Goal: Communication & Community: Ask a question

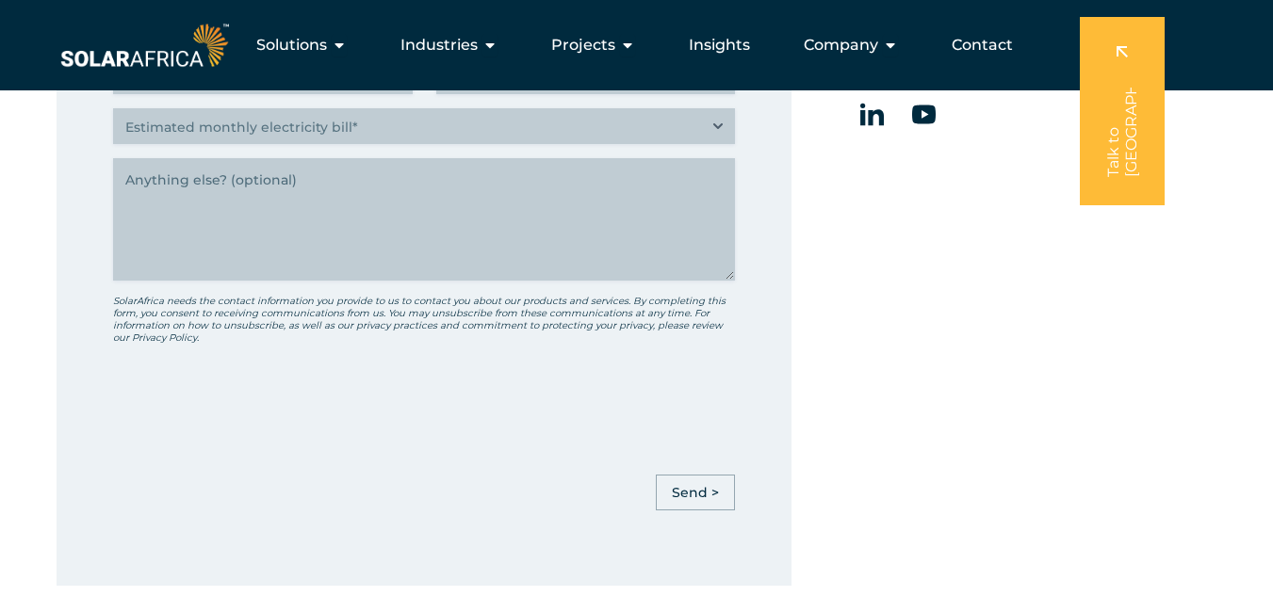
scroll to position [754, 0]
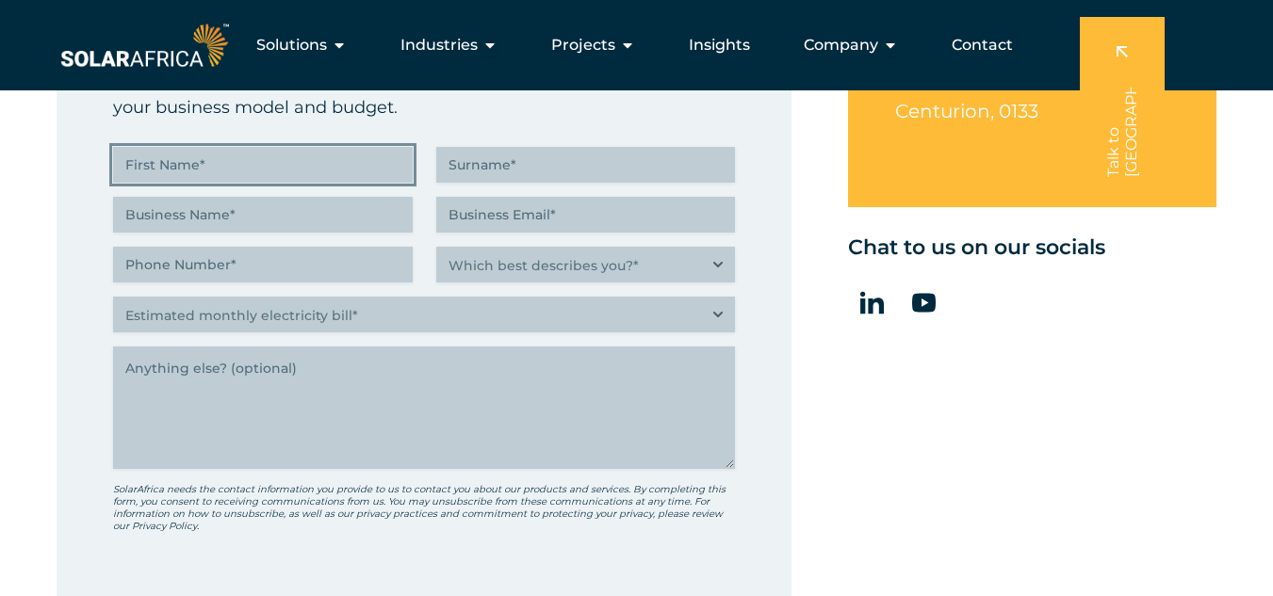
click at [138, 167] on input "First Name (Required)" at bounding box center [263, 165] width 300 height 36
type input "Danelle"
type input "Jordan"
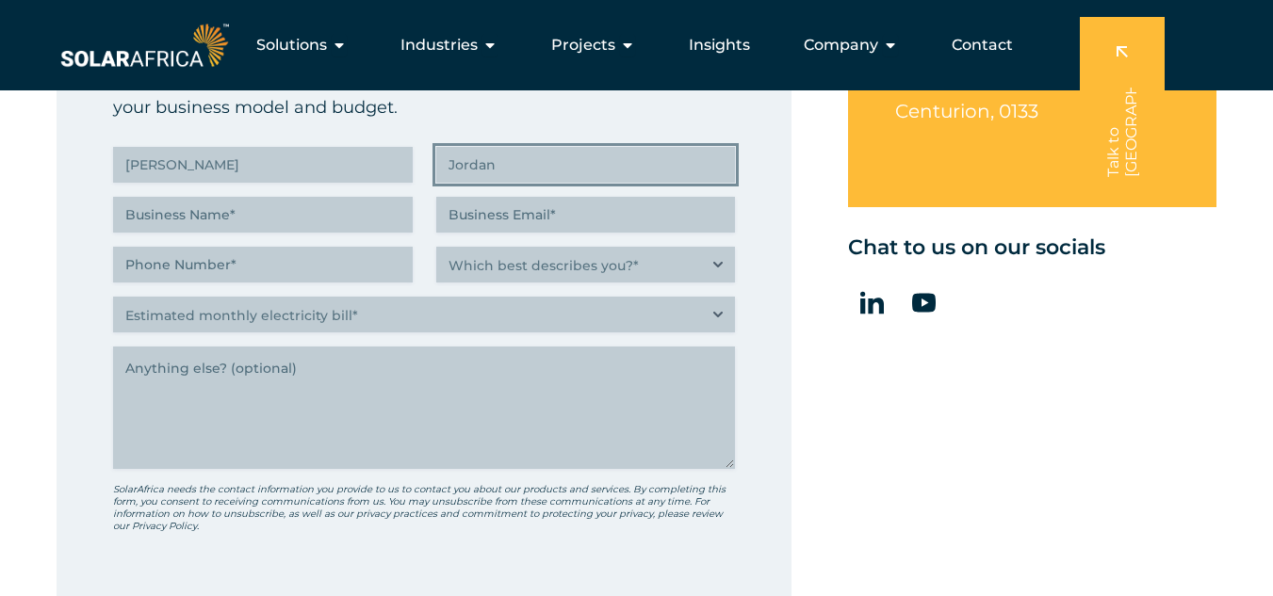
type input "DG INTERNATIONAL"
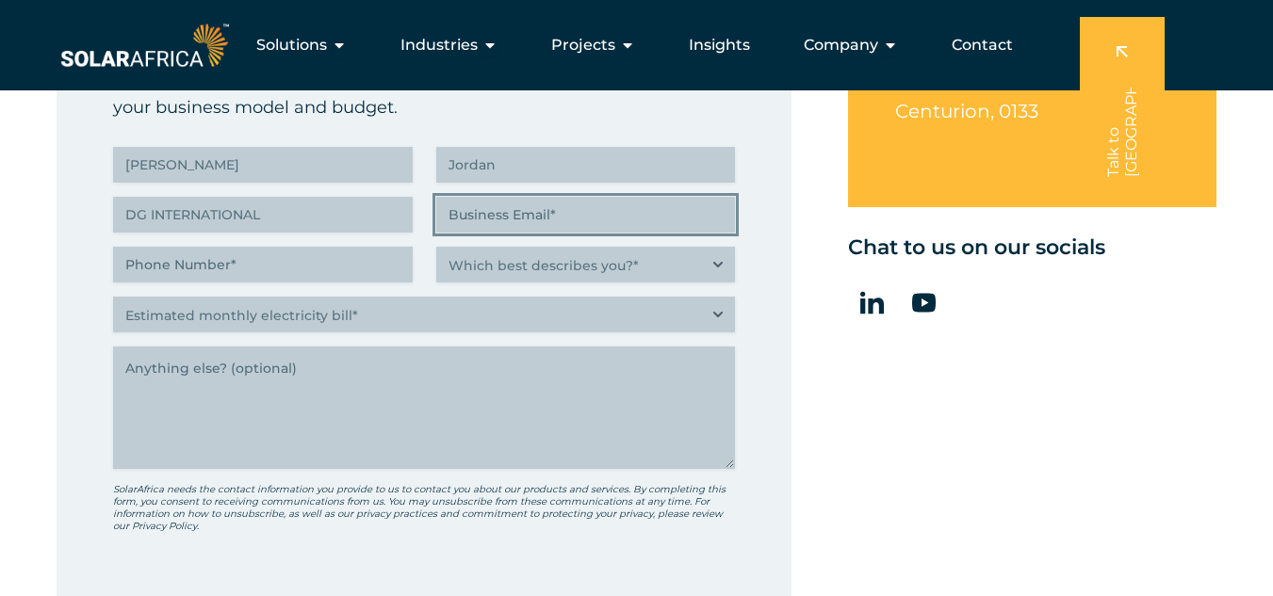
type input "danelle@dgglobal.us"
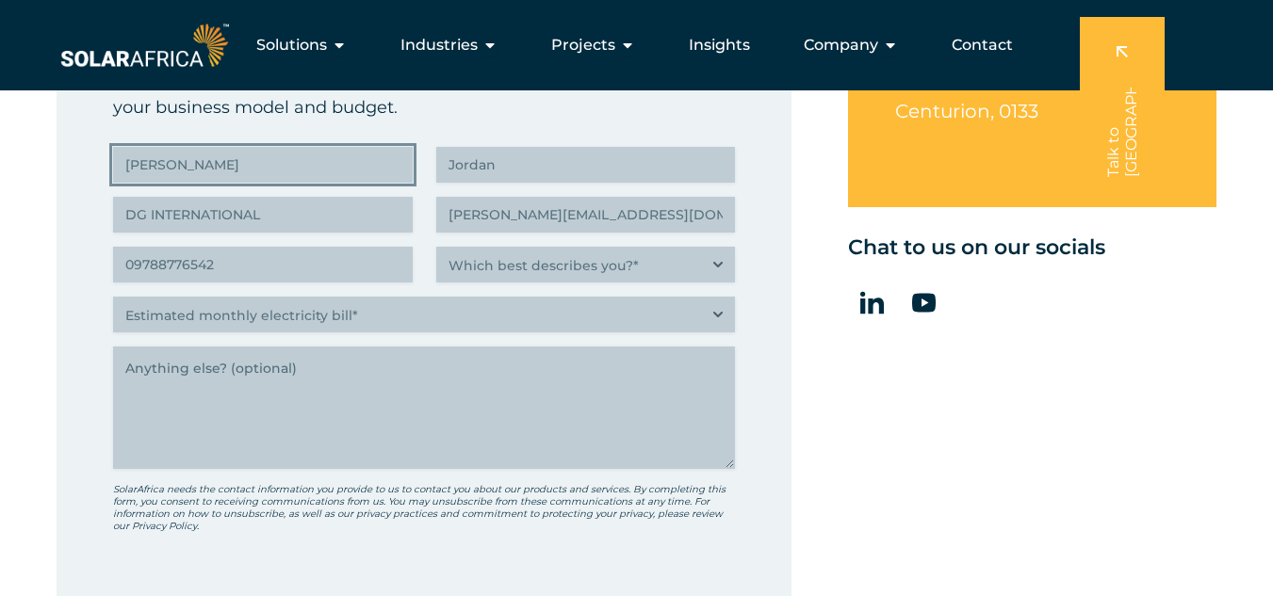
type input "(097) 887-7654"
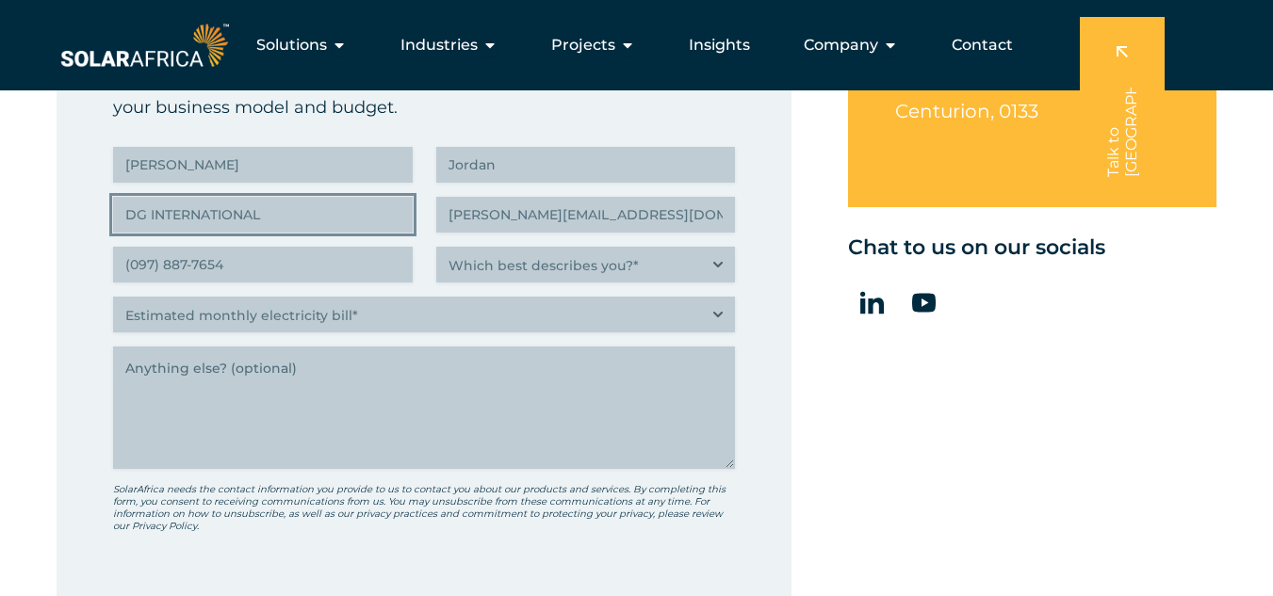
drag, startPoint x: 266, startPoint y: 221, endPoint x: 95, endPoint y: 203, distance: 171.4
click at [95, 203] on div "" (Required) " indicates required fields Tell us about you Our energy experts w…" at bounding box center [424, 358] width 735 height 829
type input "1Energy"
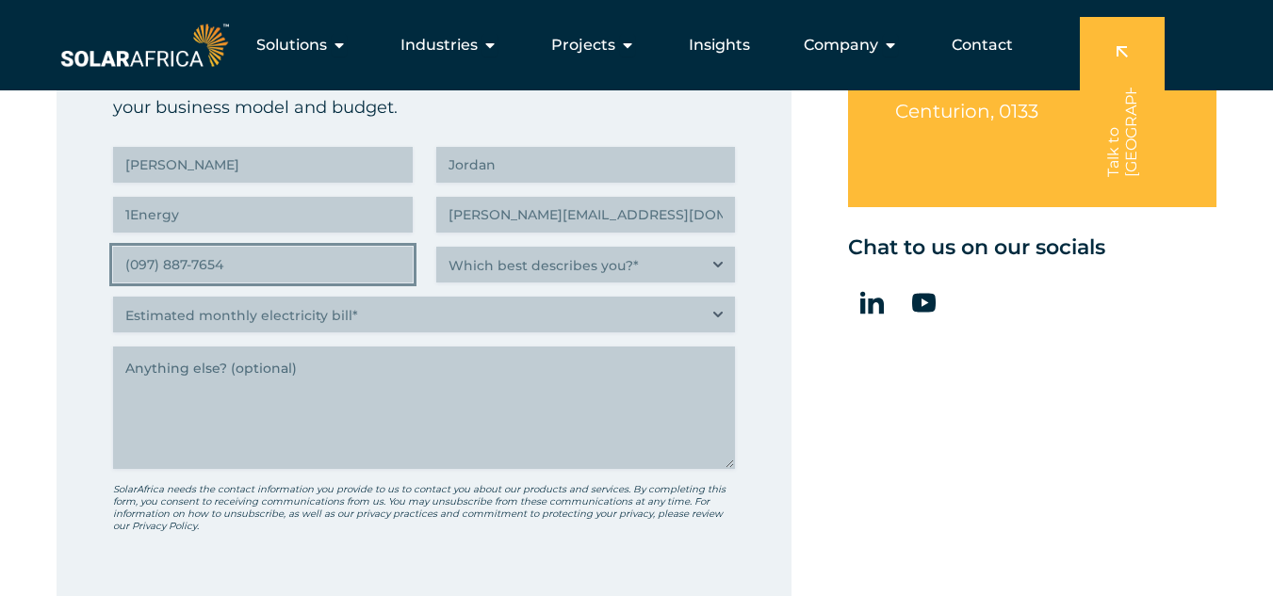
click at [254, 272] on input "(097) 887-7654" at bounding box center [263, 265] width 300 height 36
drag, startPoint x: 254, startPoint y: 272, endPoint x: 145, endPoint y: 257, distance: 110.3
click at [145, 257] on input "(097) 887-7654" at bounding box center [263, 265] width 300 height 36
type input "(0__) ___-____"
click at [213, 270] on input "(___) ___-____" at bounding box center [263, 265] width 300 height 36
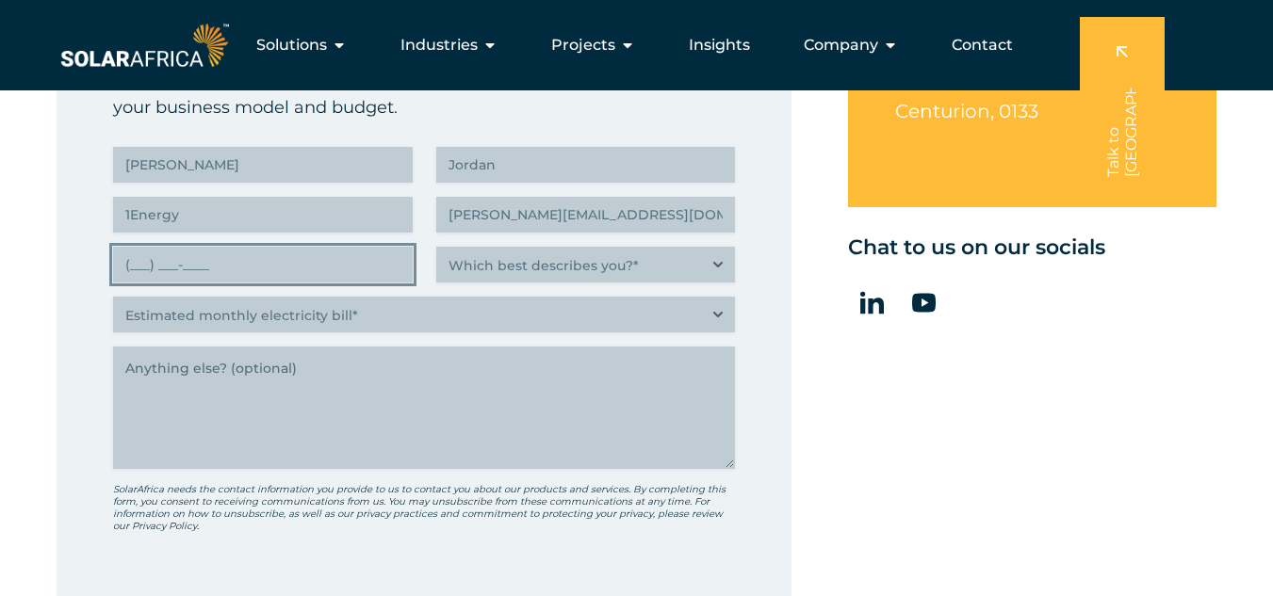
click at [143, 266] on input "(___) ___-____" at bounding box center [263, 265] width 300 height 36
paste input "85) 552-5264"
type input "(085) 552-5264"
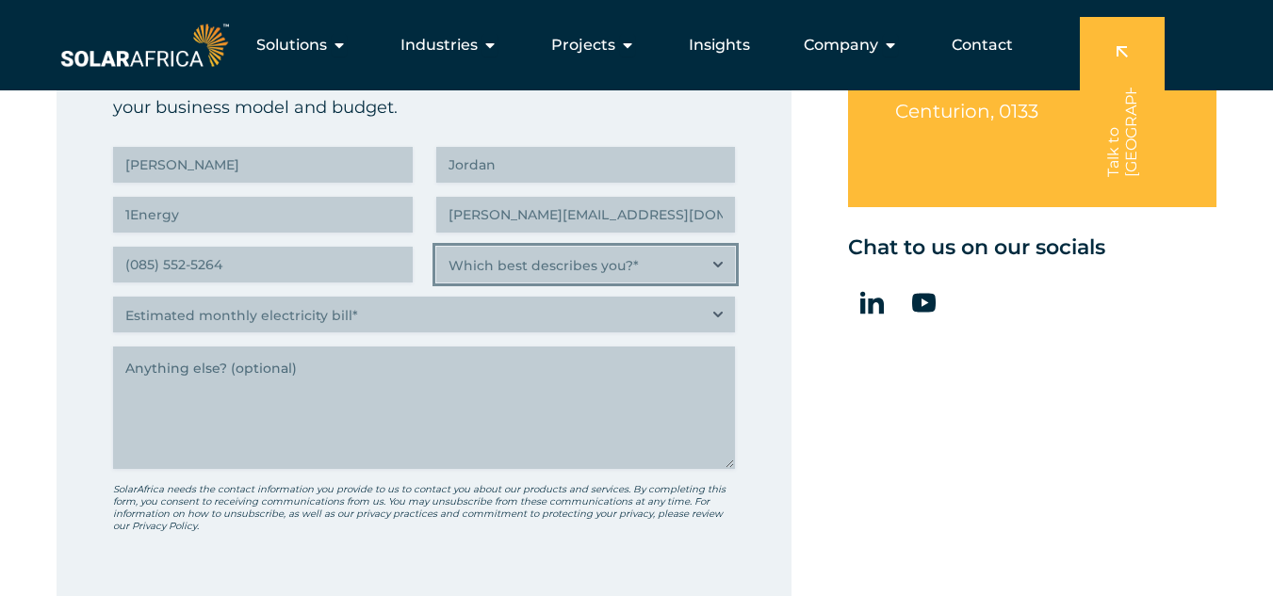
click at [720, 267] on select "Which best describes you?* Researching and identifying the best energy solution…" at bounding box center [586, 265] width 300 height 36
select select "Researching and identifying the best energy solutions on behalf of the business…"
click at [436, 247] on select "Which best describes you?* Researching and identifying the best energy solution…" at bounding box center [586, 265] width 300 height 36
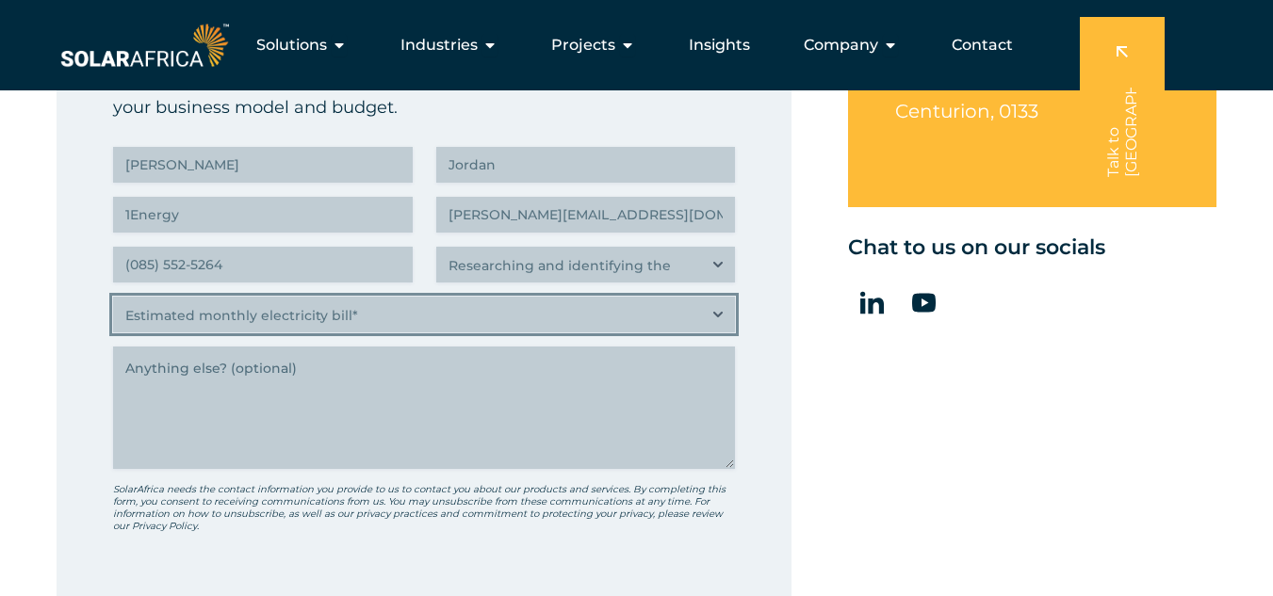
click at [718, 315] on select "Estimated monthly electricity bill* Less than R500K More than R500K" at bounding box center [424, 315] width 622 height 36
select select "More than R500K"
click at [113, 297] on select "Estimated monthly electricity bill* Less than R500K More than R500K" at bounding box center [424, 315] width 622 height 36
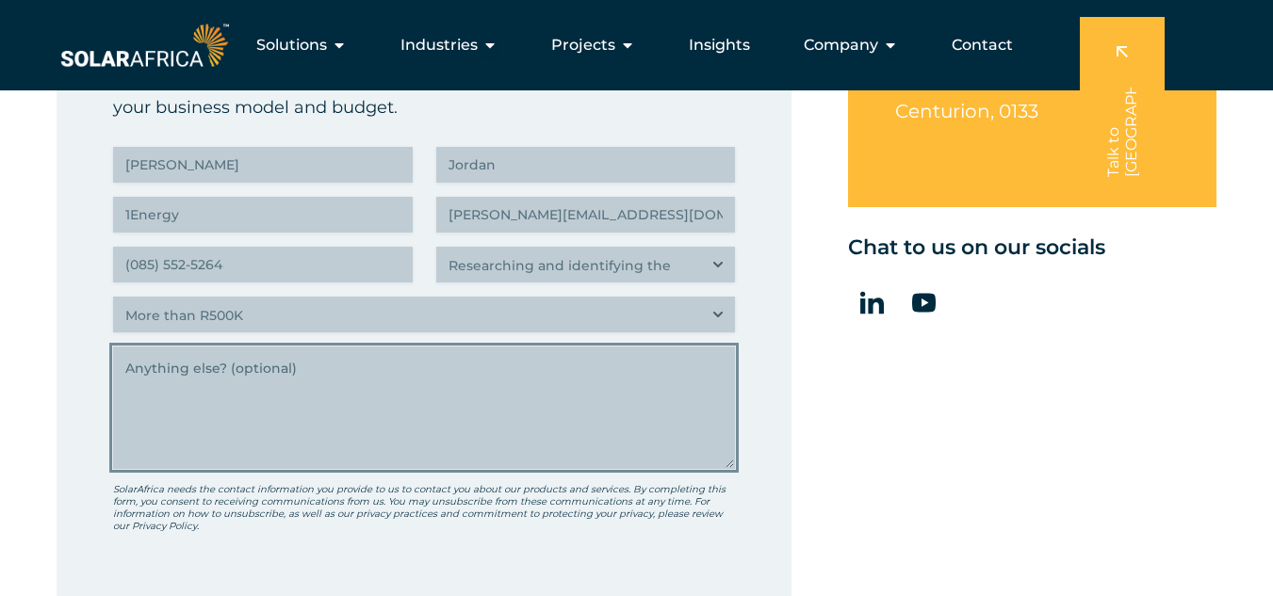
click at [171, 398] on textarea "Anything else" at bounding box center [424, 408] width 622 height 122
paste textarea "Hello, I’m Danalle Jordan from 1Energy. We supply high-quality solar components…"
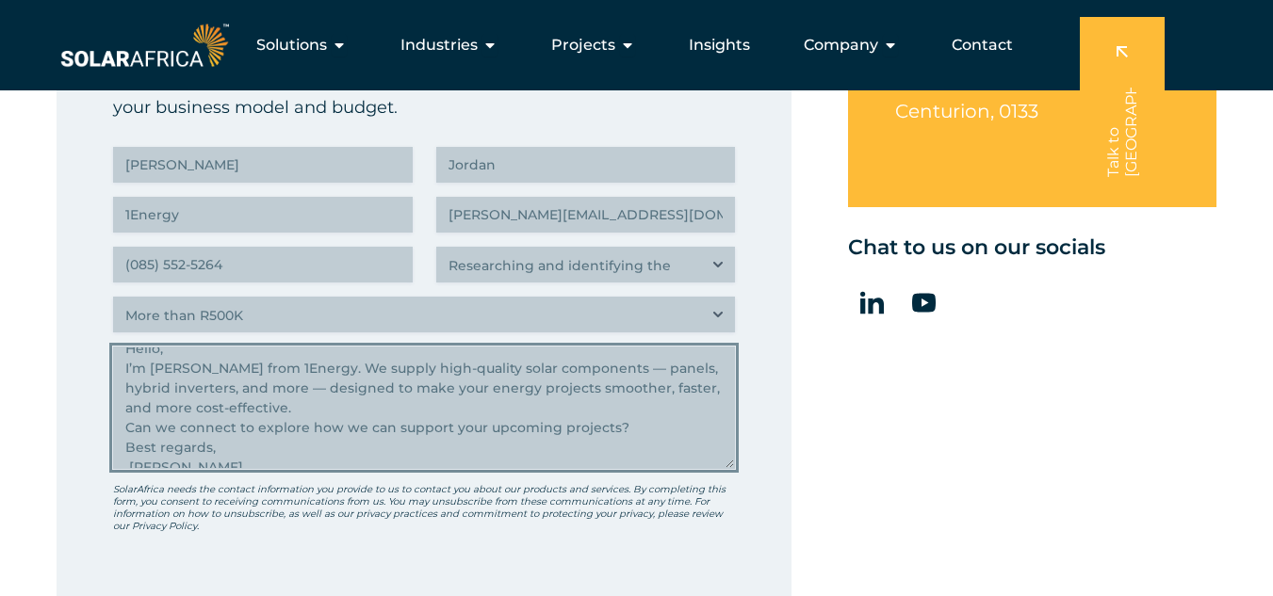
scroll to position [0, 0]
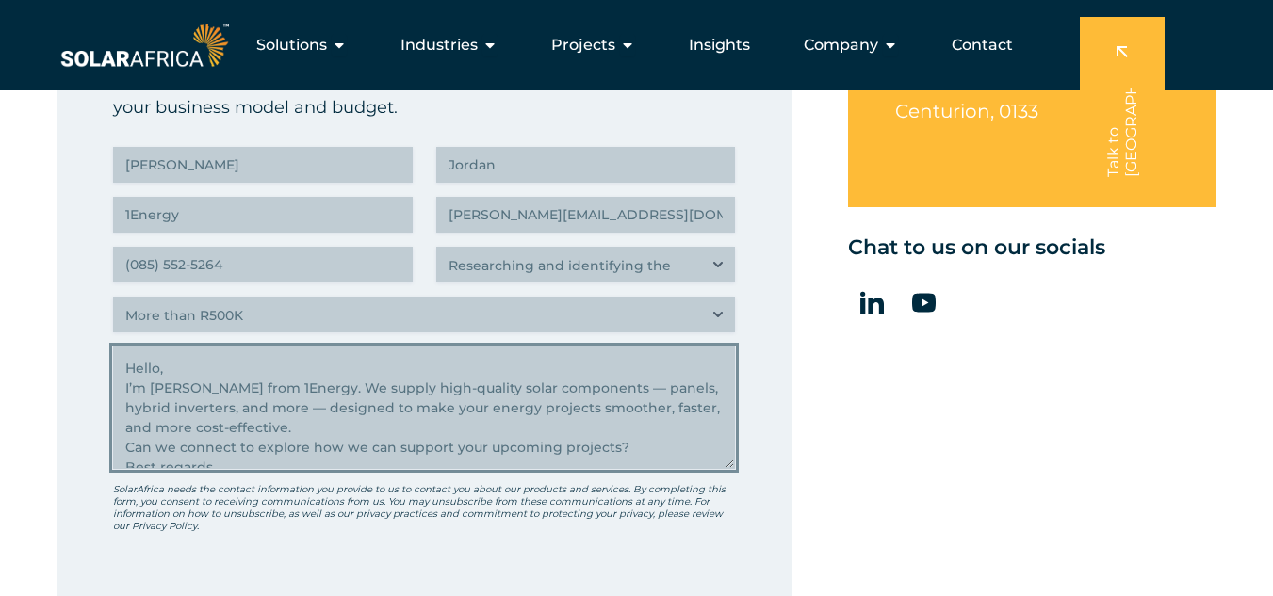
click at [184, 371] on textarea "Hello, I’m Danalle Jordan from 1Energy. We supply high-quality solar components…" at bounding box center [424, 408] width 622 height 122
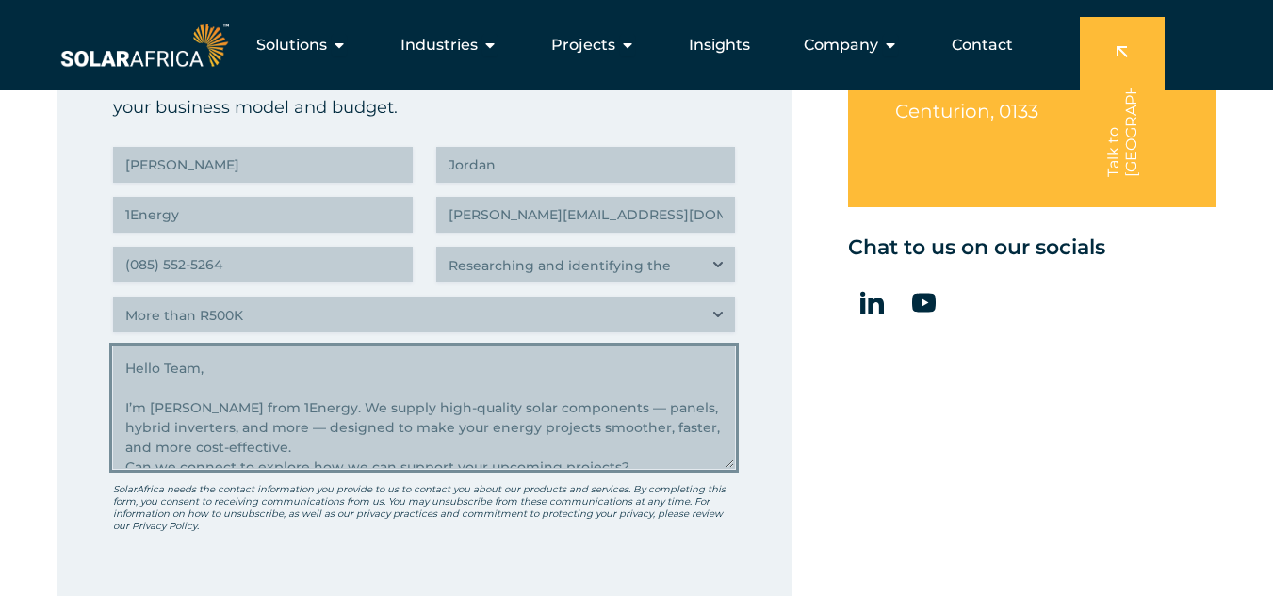
scroll to position [94, 0]
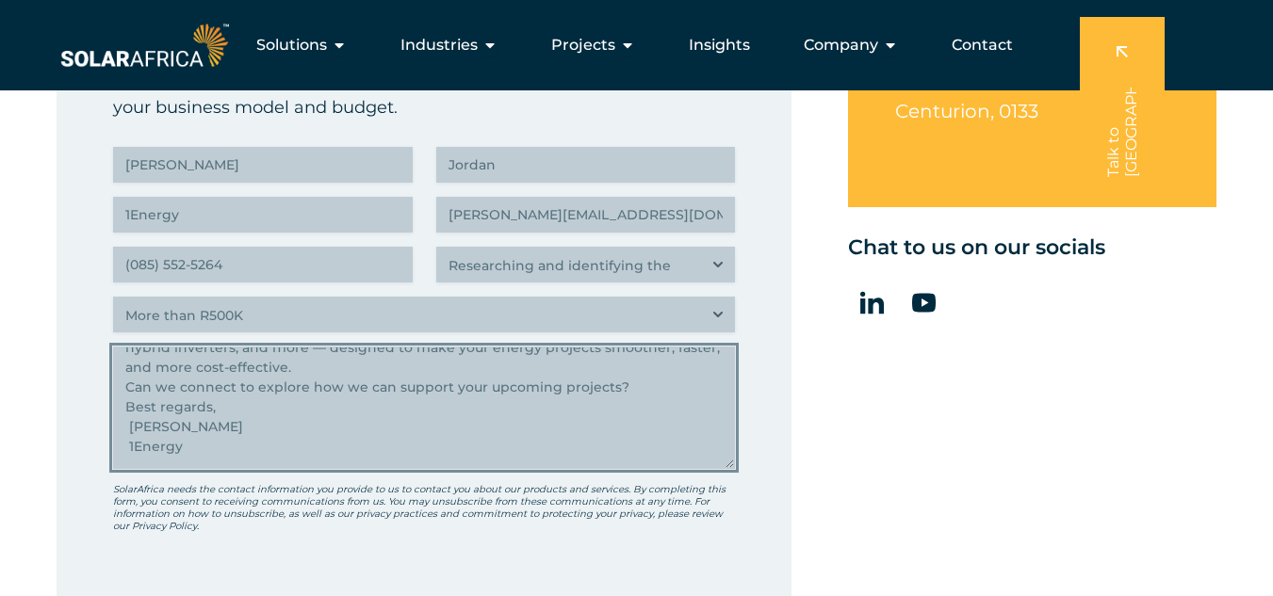
click at [302, 359] on textarea "Hello Team, I’m Danalle Jordan from 1Energy. We supply high-quality solar compo…" at bounding box center [424, 408] width 622 height 122
click at [164, 399] on textarea "Hello Team, I’m Danalle Jordan from 1Energy. We supply high-quality solar compo…" at bounding box center [424, 408] width 622 height 122
click at [131, 412] on textarea "Hello Team, I’m Danalle Jordan from 1Energy. We supply high-quality solar compo…" at bounding box center [424, 408] width 622 height 122
click at [129, 442] on textarea "Hello Team, I’m Danalle Jordan from 1Energy. We supply high-quality solar compo…" at bounding box center [424, 408] width 622 height 122
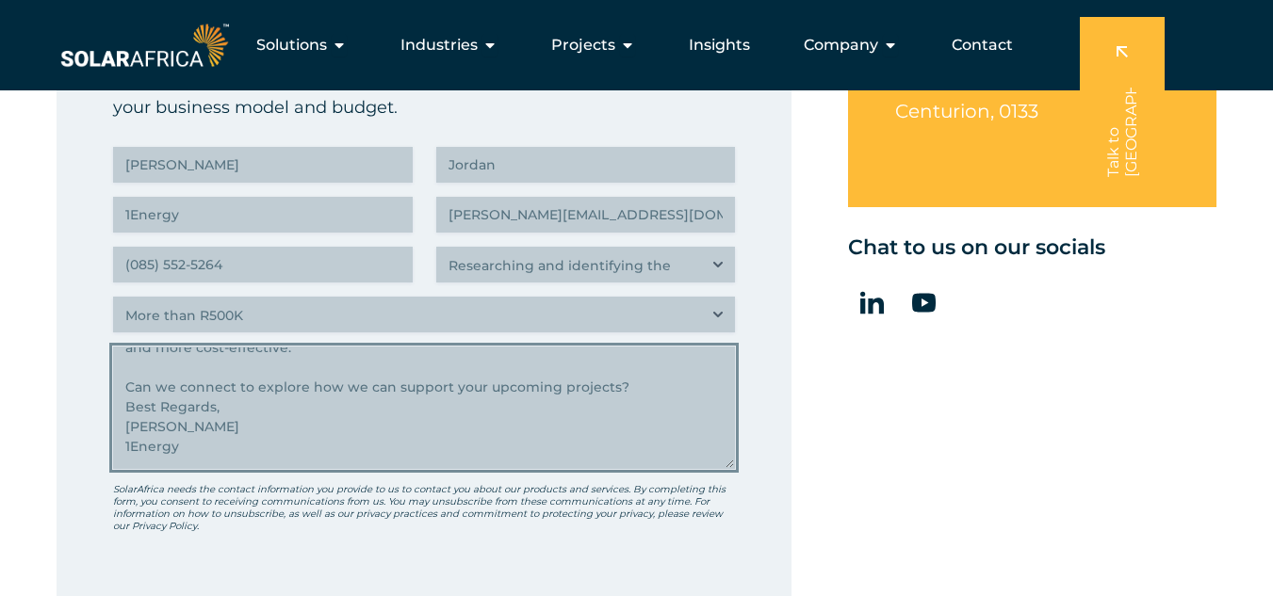
scroll to position [120, 0]
type textarea "Hello Team, I’m Danalle Jordan from 1Energy. We supply high-quality solar compo…"
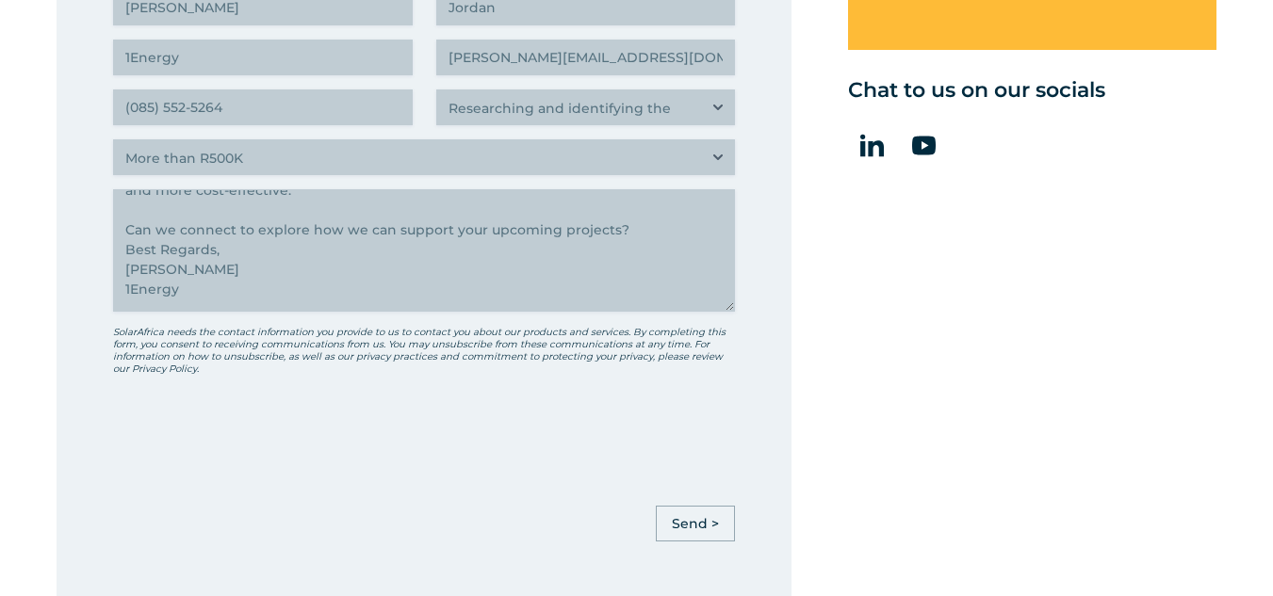
scroll to position [1045, 0]
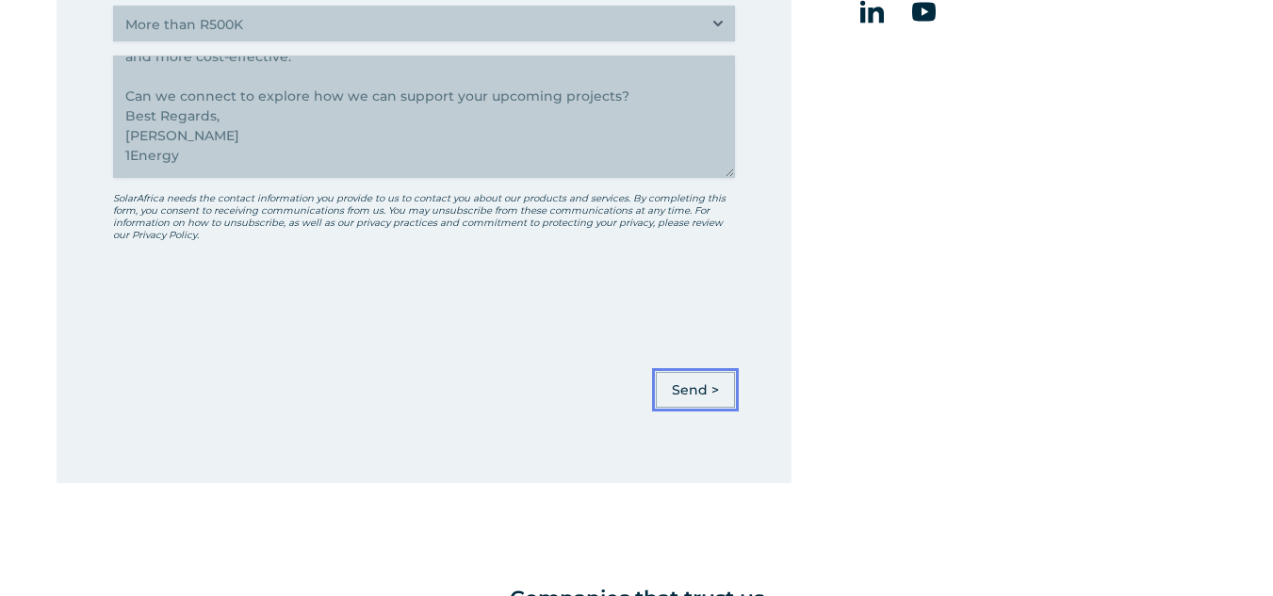
click at [670, 386] on input "Send >" at bounding box center [695, 390] width 79 height 36
